Goal: Task Accomplishment & Management: Use online tool/utility

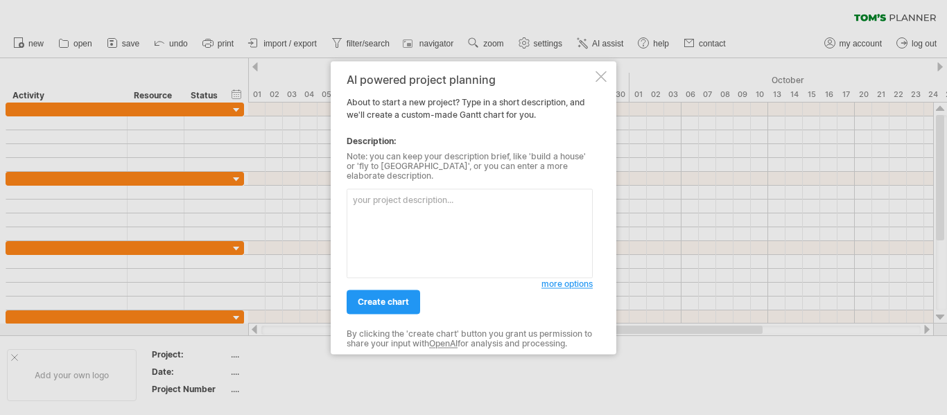
click at [602, 82] on div at bounding box center [600, 76] width 11 height 11
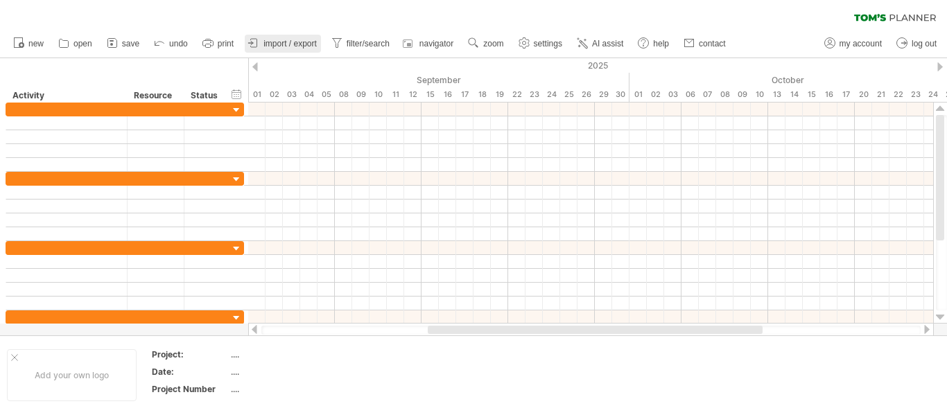
click at [272, 48] on span "import / export" at bounding box center [289, 44] width 53 height 10
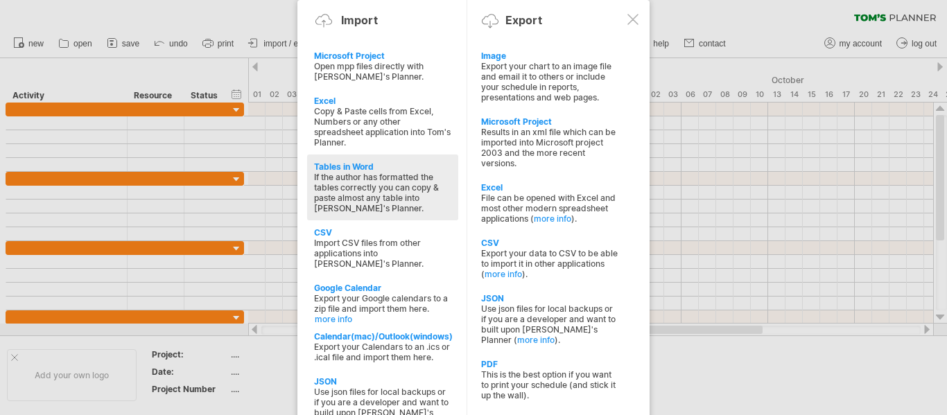
click at [342, 179] on div "If the author has formatted the tables correctly you can copy & paste almost an…" at bounding box center [382, 193] width 137 height 42
type textarea "**********"
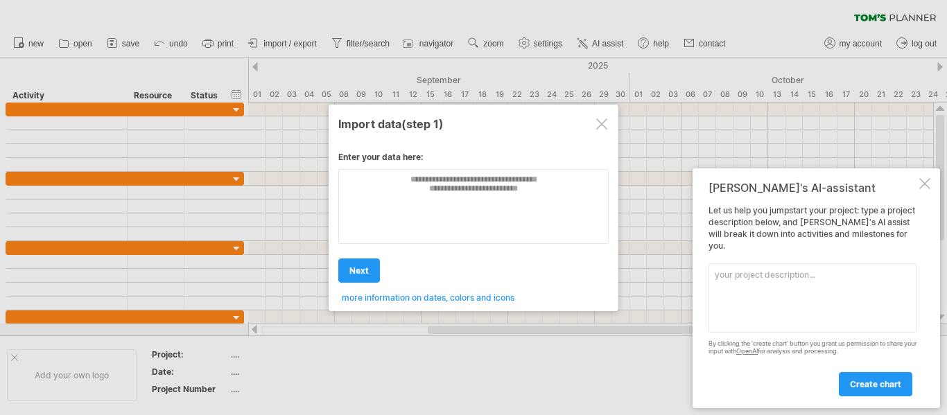
click at [419, 261] on div "add to current schedule next create new schedule next import back back back" at bounding box center [473, 264] width 270 height 35
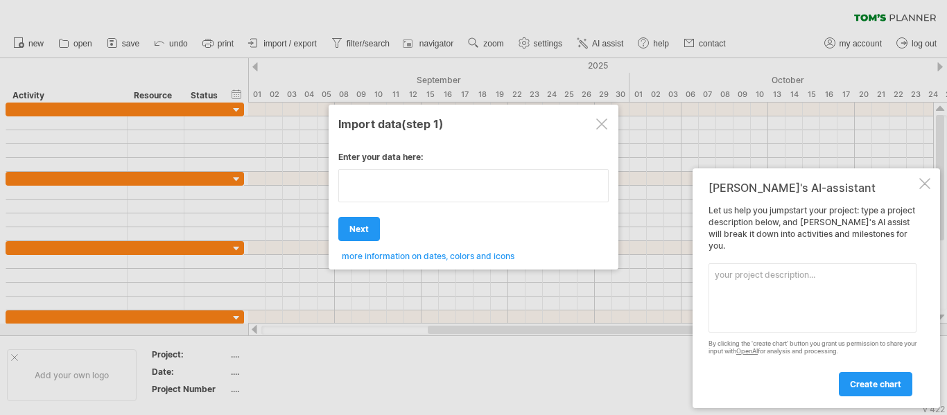
click at [421, 231] on div "Enter your data here: Your data: Weekend days ' mon tue Hide weekend days" at bounding box center [473, 201] width 270 height 120
click at [418, 191] on textarea at bounding box center [473, 185] width 270 height 33
type textarea "**********"
click at [603, 125] on div at bounding box center [601, 123] width 11 height 11
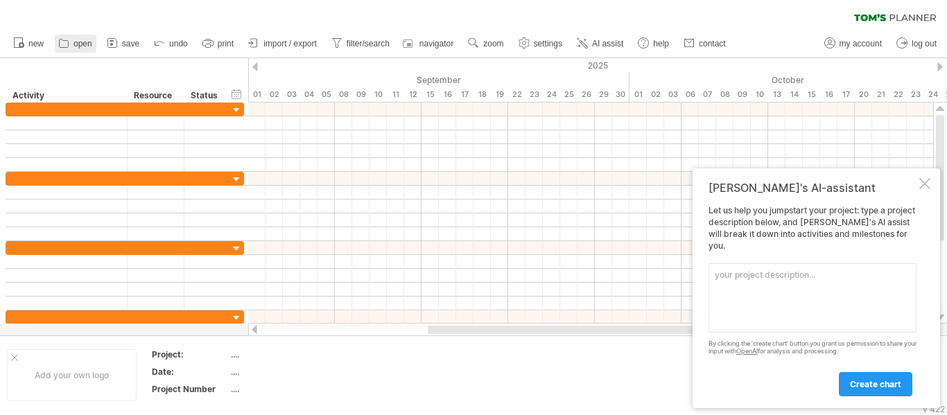
click at [63, 42] on icon at bounding box center [64, 43] width 14 height 14
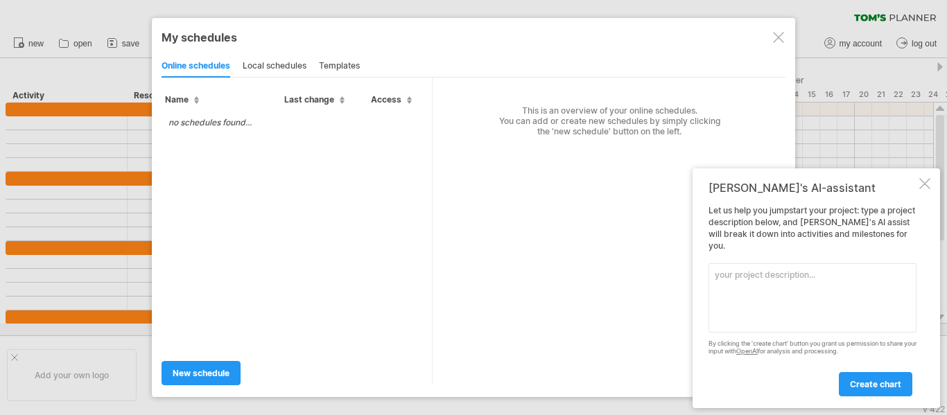
click at [827, 290] on textarea at bounding box center [812, 297] width 208 height 69
click at [920, 189] on div at bounding box center [924, 183] width 11 height 11
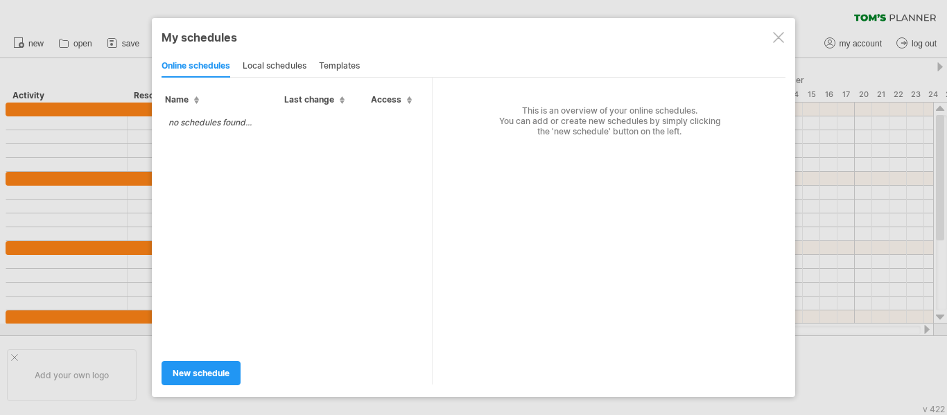
click at [776, 39] on div at bounding box center [778, 37] width 11 height 11
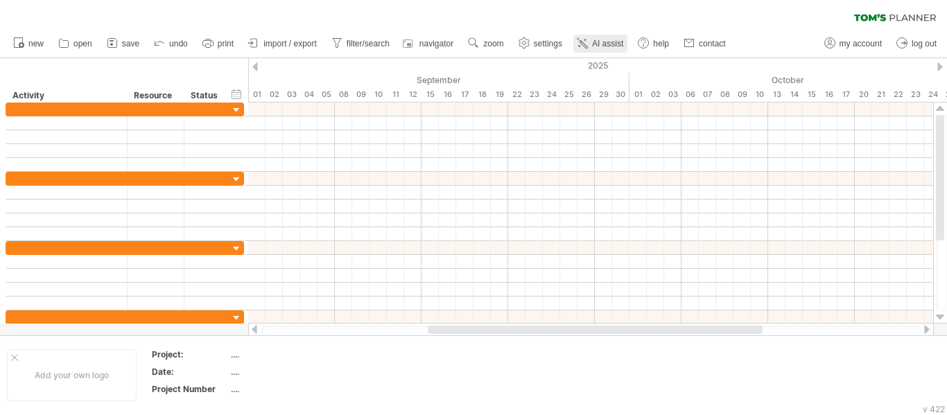
click at [586, 35] on link "AI assist" at bounding box center [600, 44] width 54 height 18
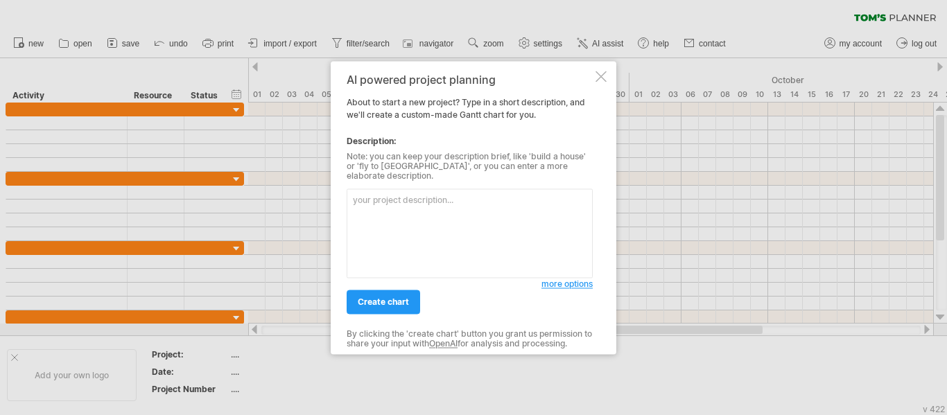
click at [599, 82] on div at bounding box center [600, 76] width 11 height 11
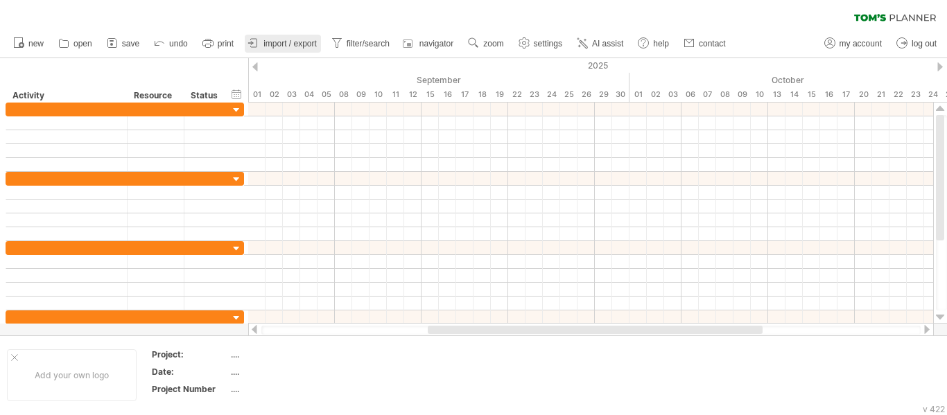
click at [265, 44] on span "import / export" at bounding box center [289, 44] width 53 height 10
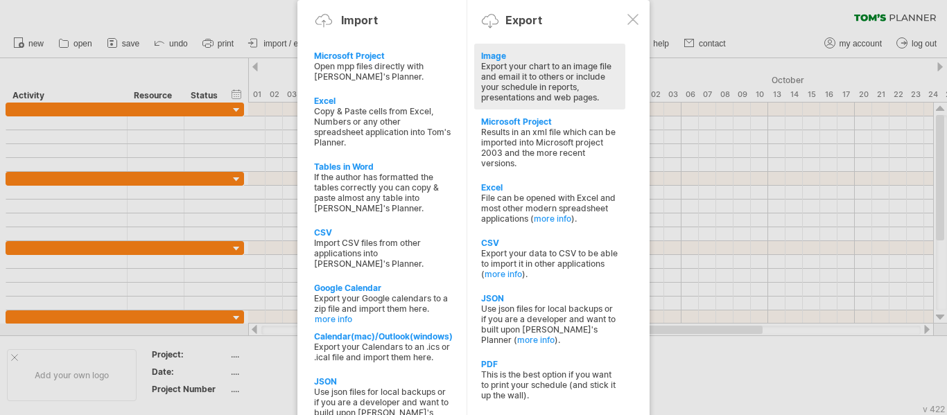
click at [547, 66] on div "Export your chart to an image file and email it to others or include your sched…" at bounding box center [549, 82] width 137 height 42
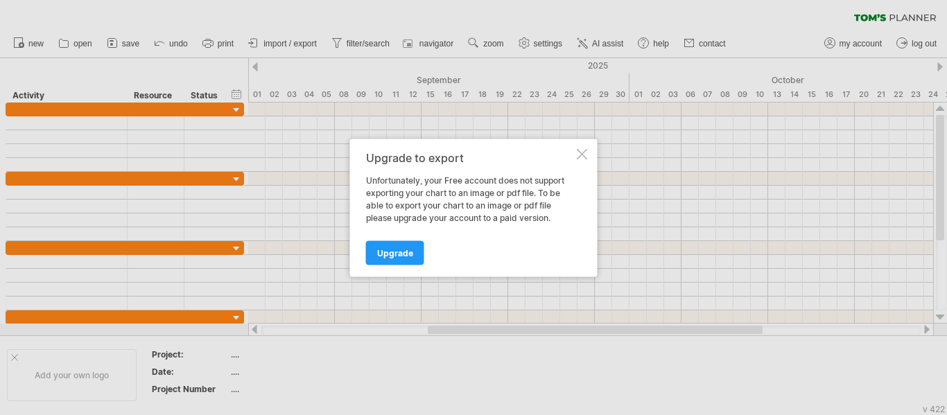
click at [581, 149] on div at bounding box center [582, 153] width 11 height 11
